Goal: Task Accomplishment & Management: Manage account settings

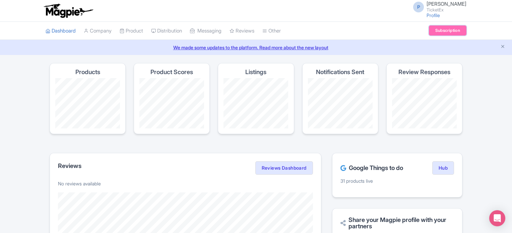
click at [448, 31] on link "Subscription" at bounding box center [448, 30] width 38 height 10
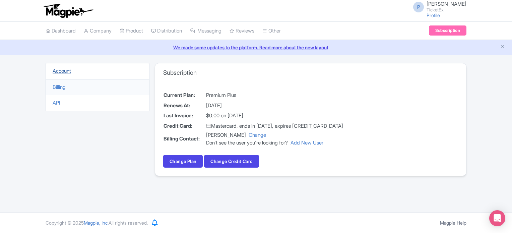
click at [65, 70] on link "Account" at bounding box center [62, 71] width 18 height 6
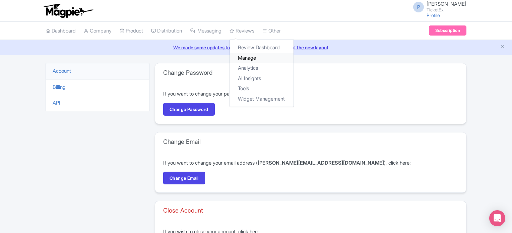
click at [250, 58] on link "Manage" at bounding box center [262, 58] width 64 height 10
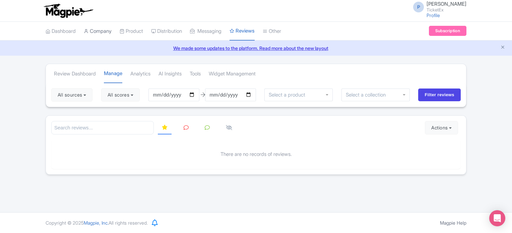
click at [94, 29] on link "Company" at bounding box center [98, 31] width 28 height 18
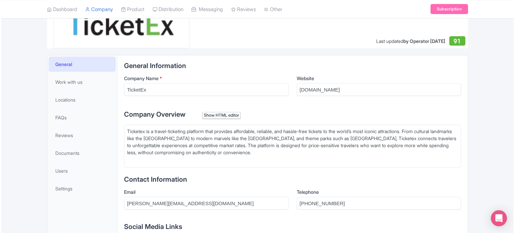
scroll to position [102, 0]
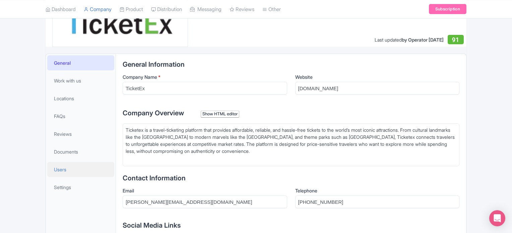
click at [58, 169] on span "Users" at bounding box center [60, 169] width 12 height 7
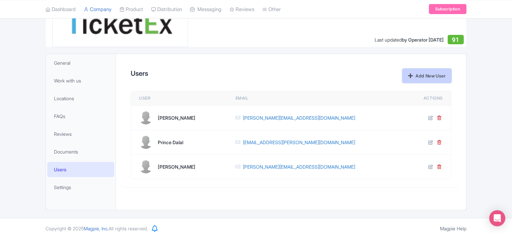
click at [417, 76] on link "Add New User" at bounding box center [427, 76] width 49 height 14
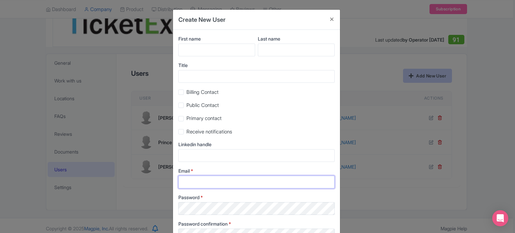
type input "Parth@ticketex.co"
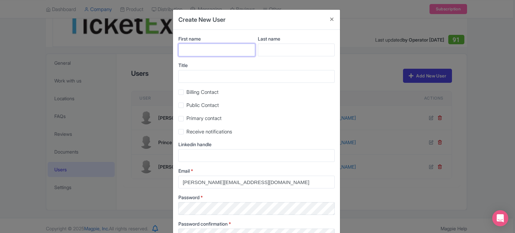
click at [217, 51] on input "First name" at bounding box center [216, 50] width 77 height 13
type input "Pushpendra"
click at [287, 44] on input "Last name" at bounding box center [296, 50] width 77 height 13
click at [275, 48] on input "Shekhawat" at bounding box center [296, 50] width 77 height 13
type input "Shekhawat"
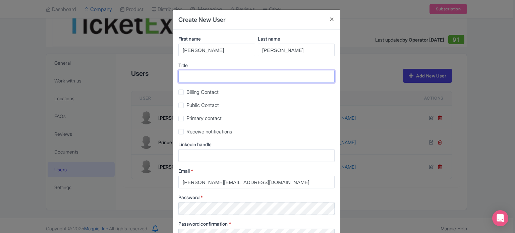
click at [242, 76] on input "Title" at bounding box center [256, 76] width 156 height 13
type input "N"
type input "M"
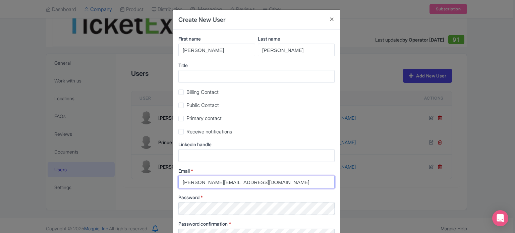
click at [193, 181] on input "Parth@ticketex.co" at bounding box center [256, 182] width 156 height 13
click at [211, 183] on input "Pushpendra.Shekhwat@ticketex.co" at bounding box center [256, 182] width 156 height 13
click at [213, 182] on input "Pushpendra.Shekhwat@ticketex.co" at bounding box center [256, 182] width 156 height 13
click at [262, 181] on input "Pushpendra.shekhwat@ticketex.co" at bounding box center [256, 182] width 156 height 13
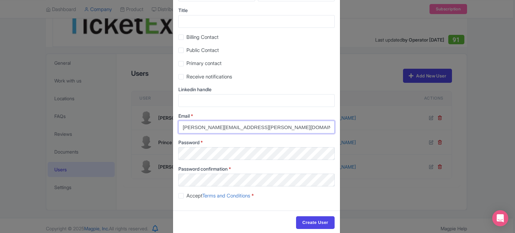
scroll to position [65, 0]
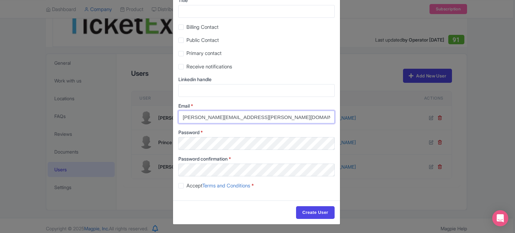
type input "Pushpendra.shekhwat@ticketex.co"
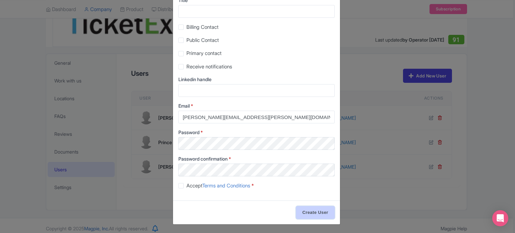
click at [317, 209] on input "Create User" at bounding box center [315, 212] width 39 height 13
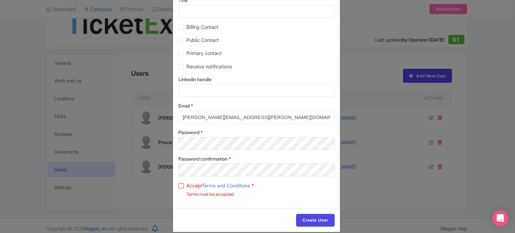
click at [186, 185] on label "Accept Terms and Conditions *" at bounding box center [219, 186] width 67 height 8
click at [186, 185] on input "Accept Terms and Conditions *" at bounding box center [188, 184] width 4 height 4
checkbox input "true"
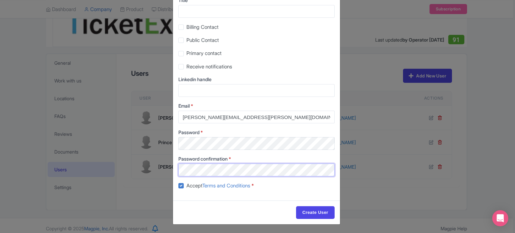
scroll to position [65, 0]
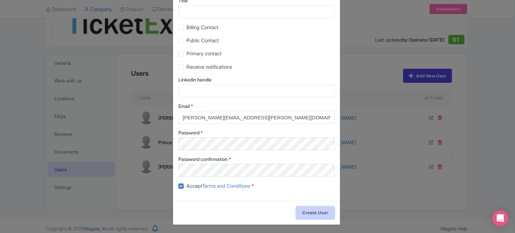
click at [310, 209] on input "Create User" at bounding box center [315, 213] width 39 height 13
click at [316, 210] on input "Create User" at bounding box center [315, 213] width 39 height 13
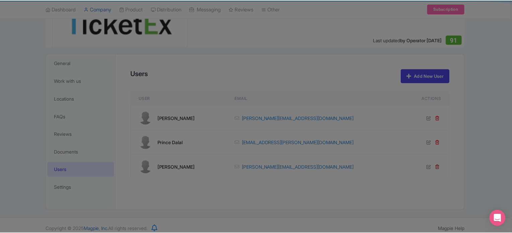
scroll to position [107, 0]
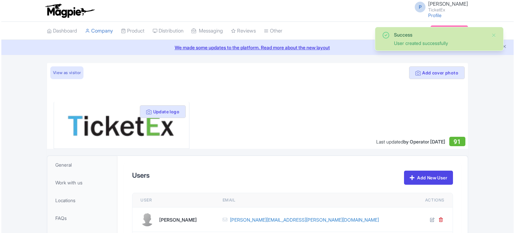
scroll to position [107, 0]
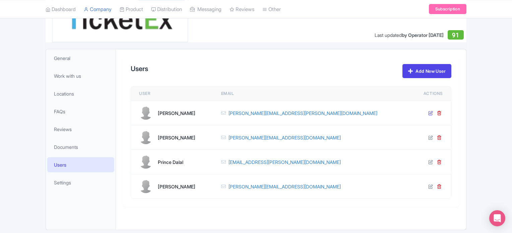
click at [431, 113] on icon at bounding box center [431, 113] width 5 height 5
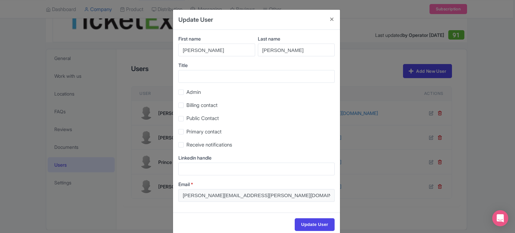
scroll to position [12, 0]
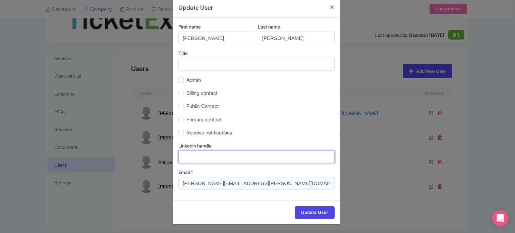
click at [192, 161] on input "Linkedin handle" at bounding box center [256, 157] width 156 height 13
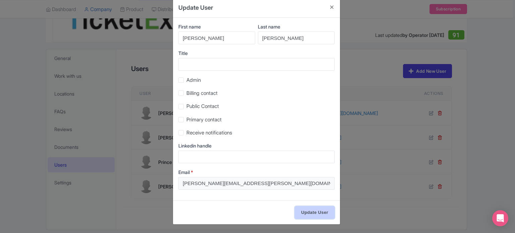
click at [321, 213] on input "Update User" at bounding box center [315, 212] width 40 height 13
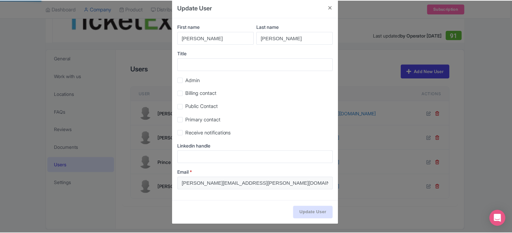
scroll to position [131, 0]
